Goal: Task Accomplishment & Management: Complete application form

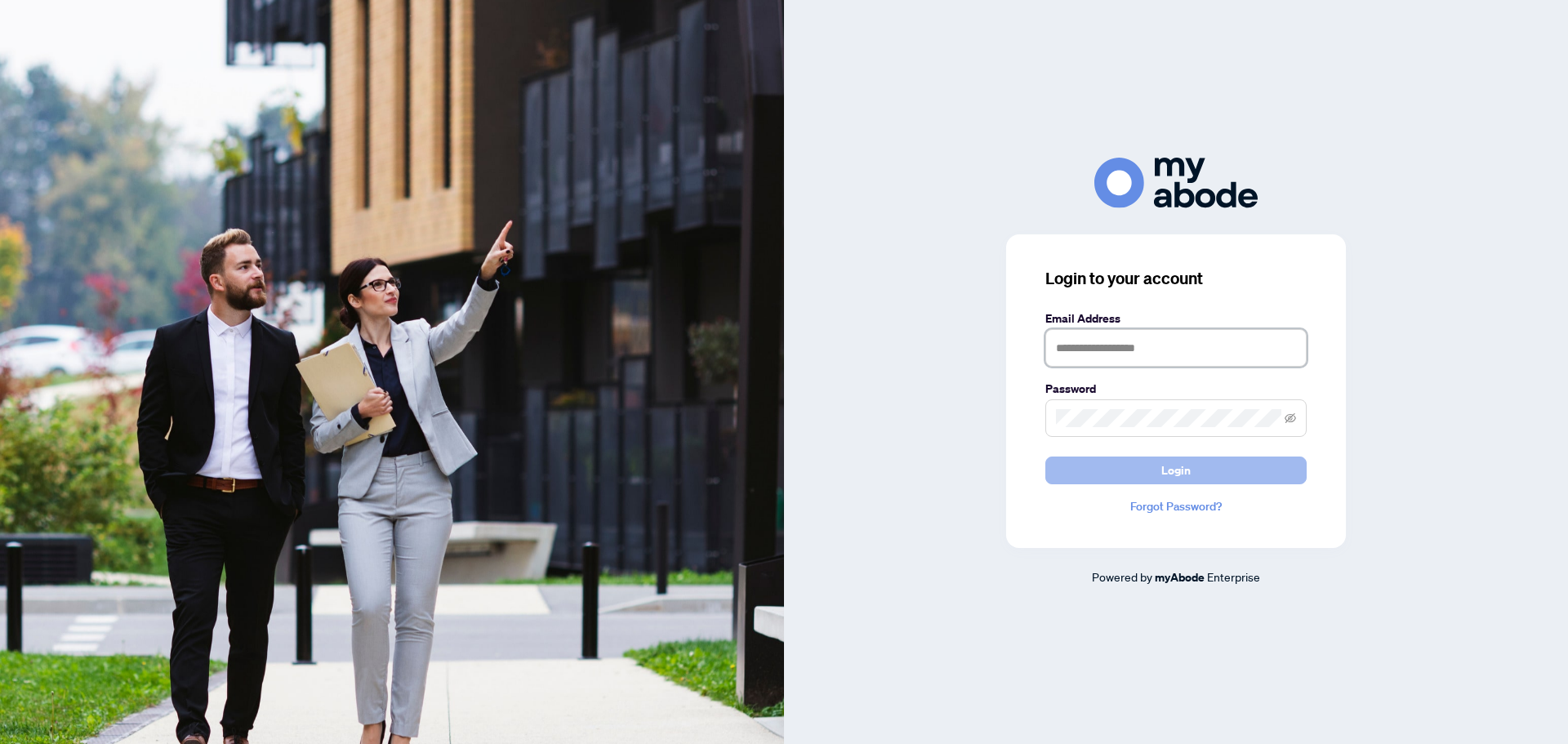
type input "**********"
click at [1177, 471] on span "Login" at bounding box center [1175, 470] width 29 height 26
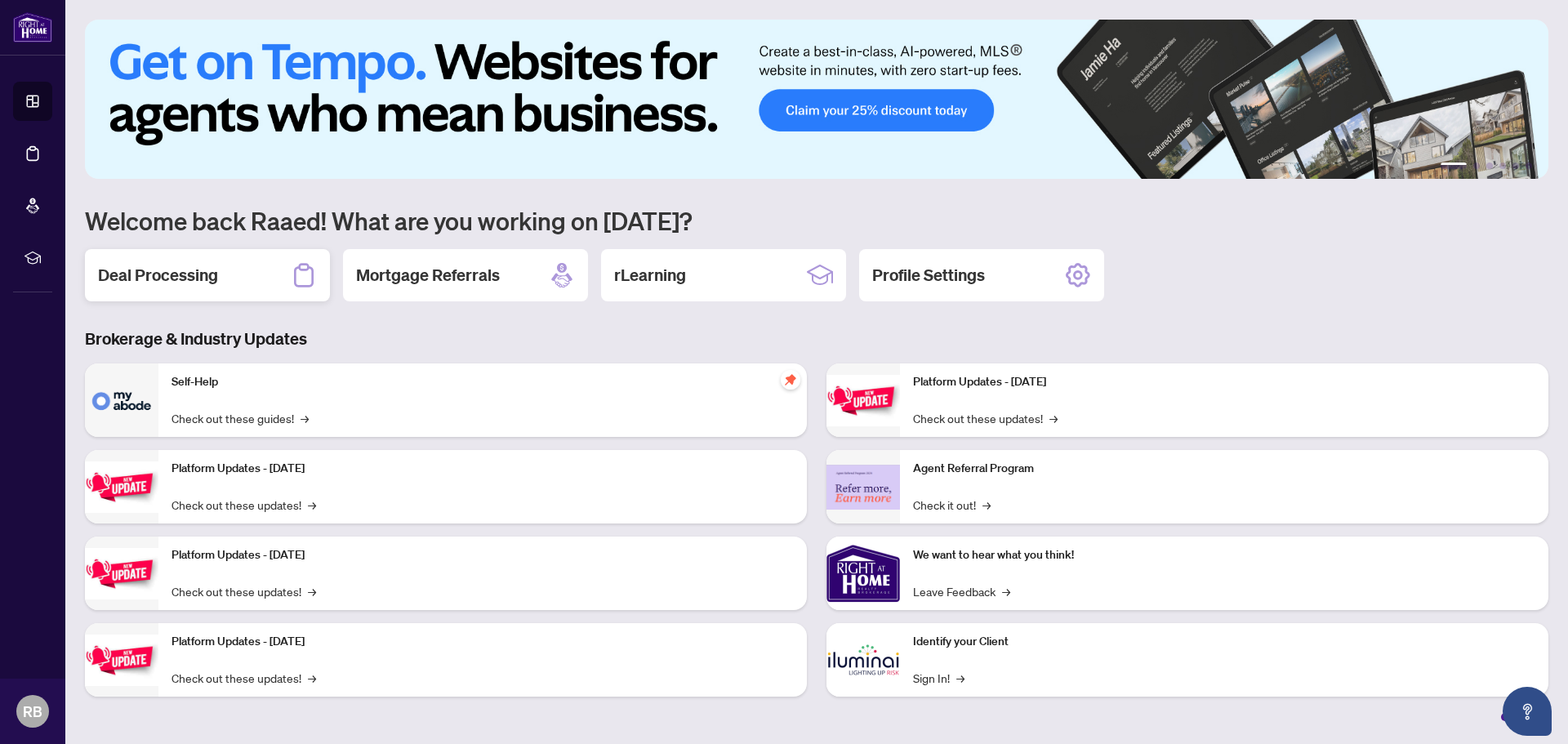
click at [167, 273] on h2 "Deal Processing" at bounding box center [158, 275] width 120 height 22
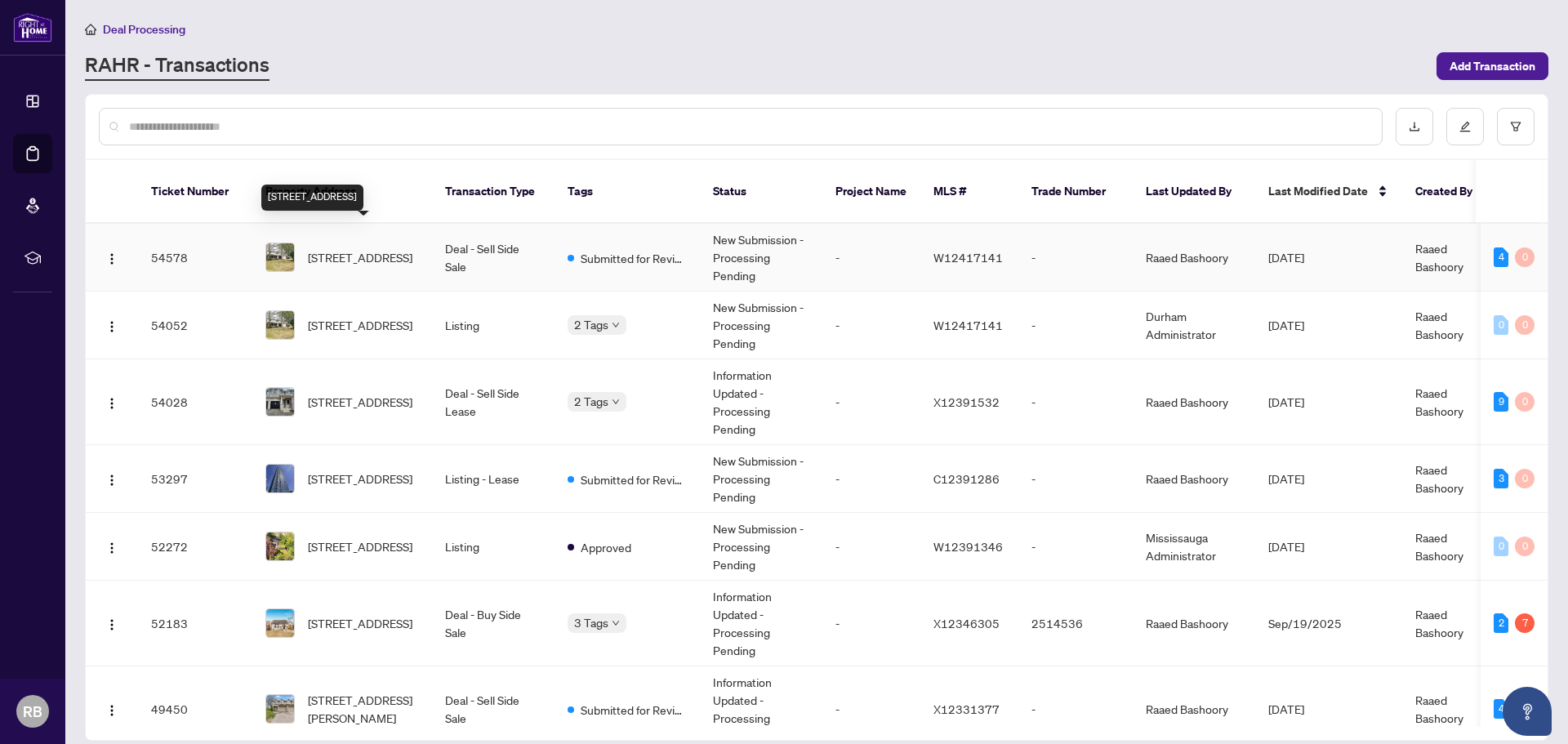
click at [351, 249] on span "1276 HILLVIEW Cres, Oakville, Ontario L6H 2C7, Canada" at bounding box center [360, 257] width 104 height 18
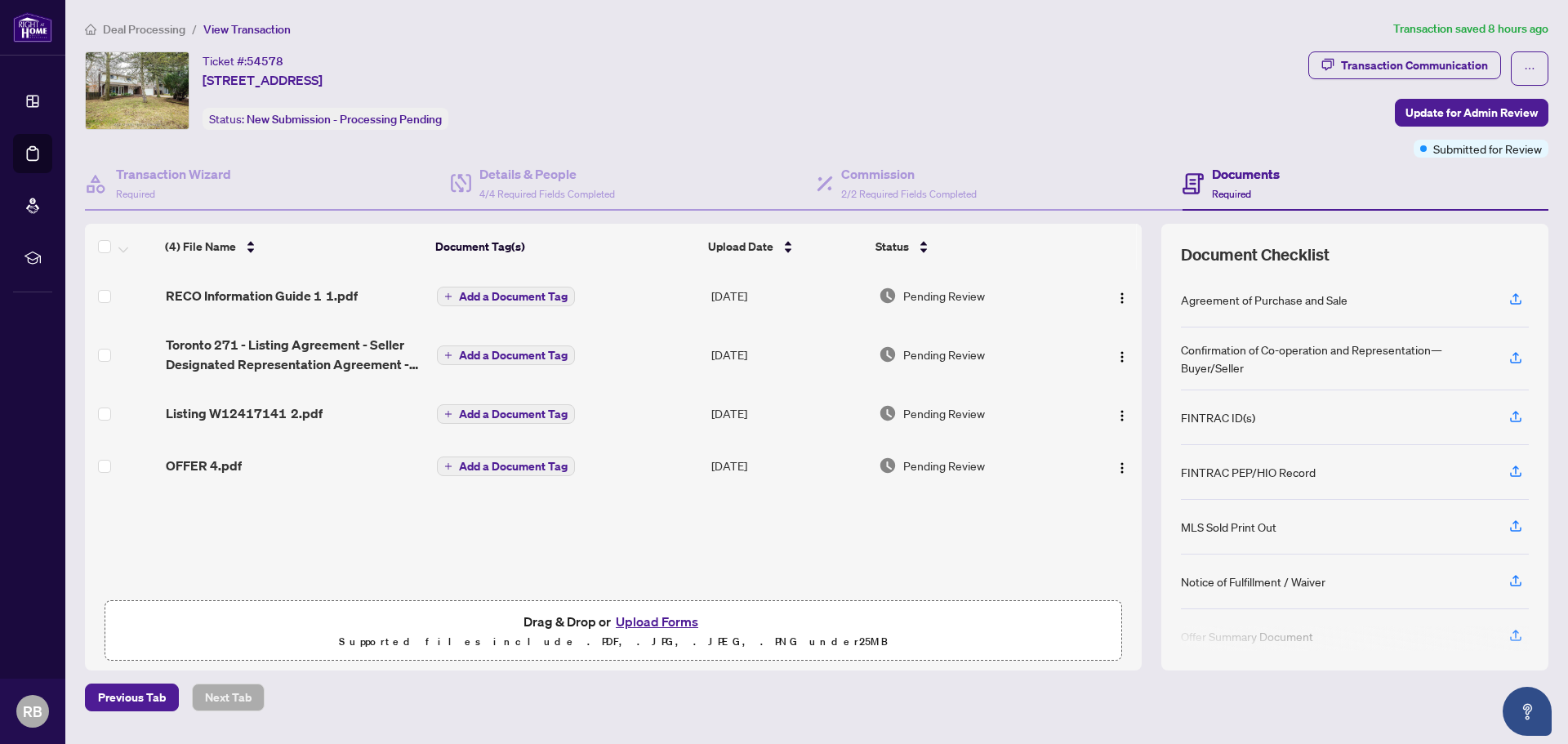
click at [655, 620] on button "Upload Forms" at bounding box center [657, 621] width 92 height 22
click at [658, 621] on button "Upload Forms" at bounding box center [657, 621] width 92 height 22
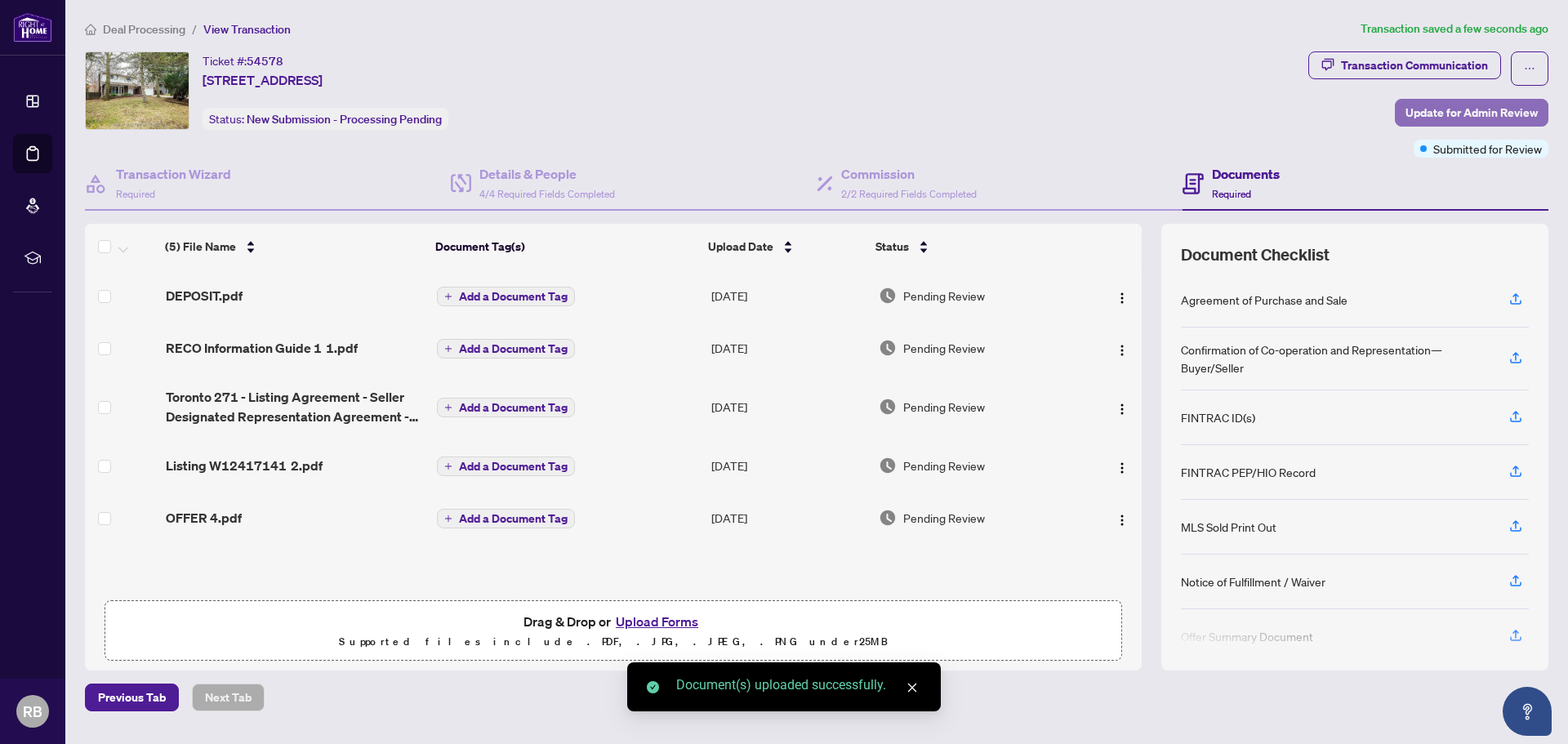
click at [1464, 112] on span "Update for Admin Review" at bounding box center [1470, 112] width 132 height 26
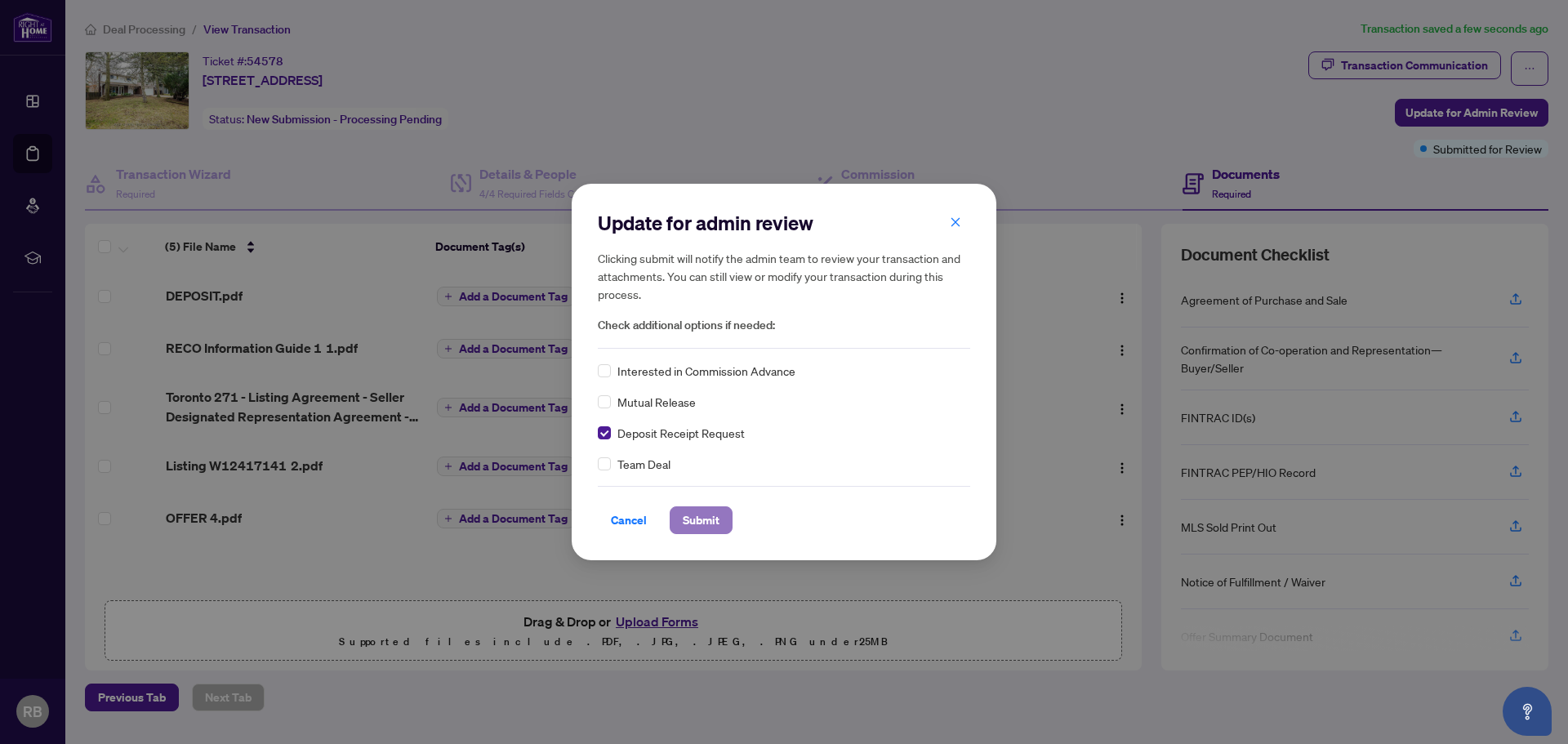
click at [703, 518] on span "Submit" at bounding box center [701, 520] width 37 height 26
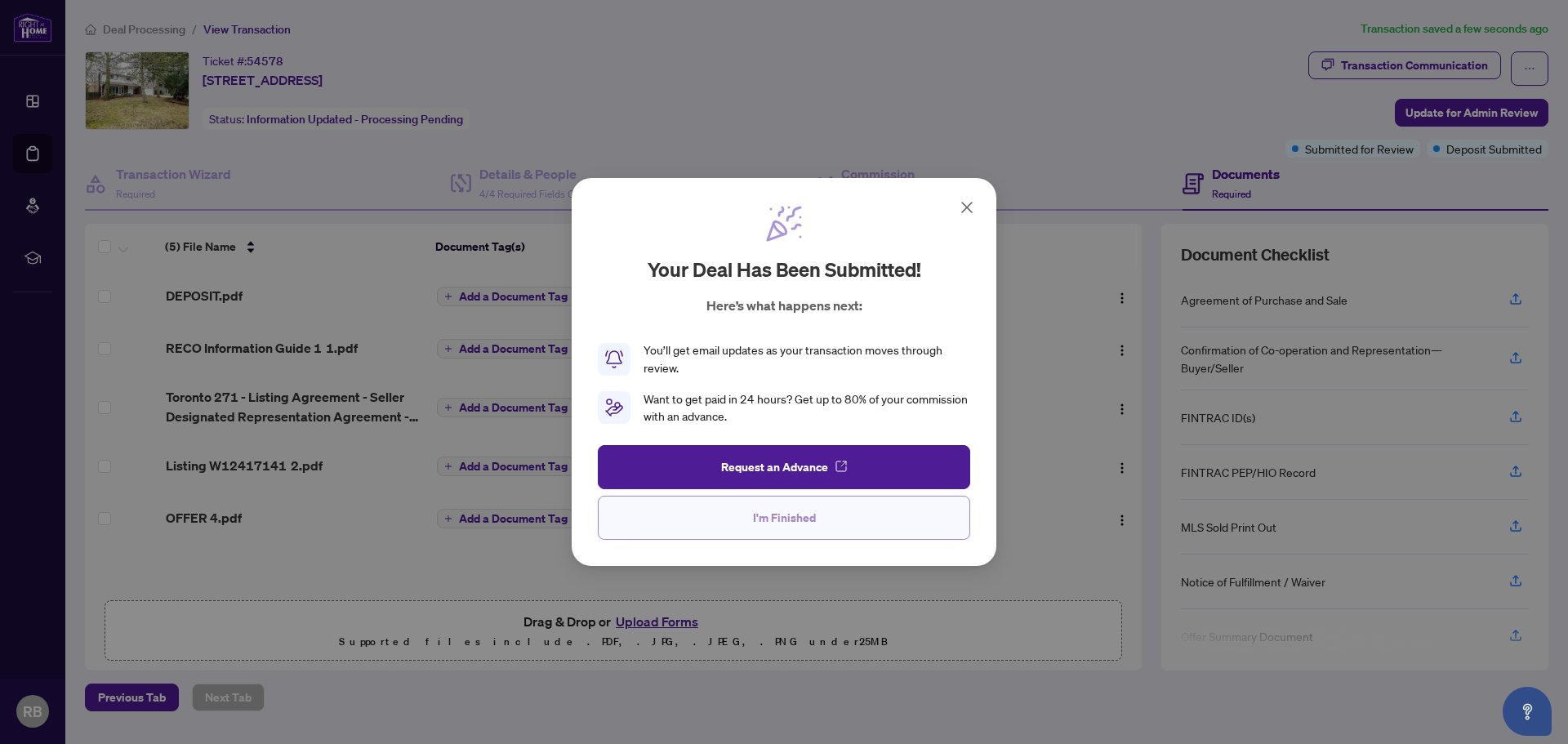
click at [765, 522] on span "I'm Finished" at bounding box center [784, 518] width 63 height 26
